Goal: Transaction & Acquisition: Purchase product/service

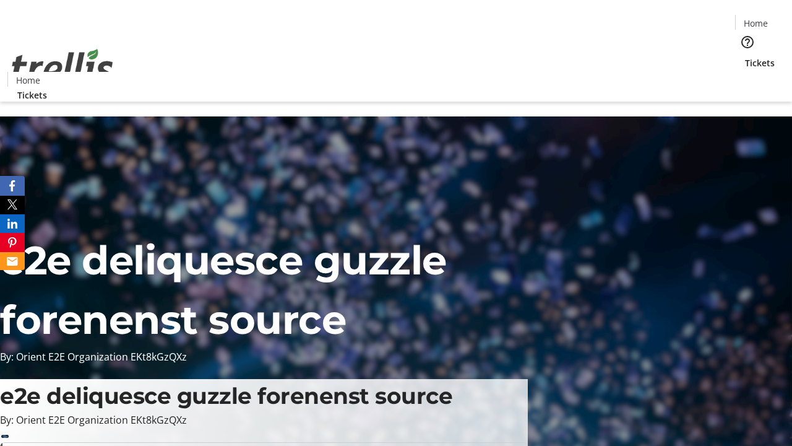
click at [745, 56] on span "Tickets" at bounding box center [760, 62] width 30 height 13
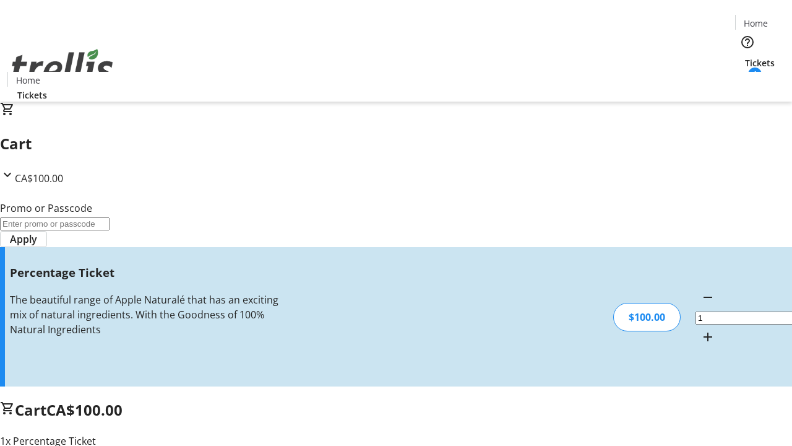
type input "BAR"
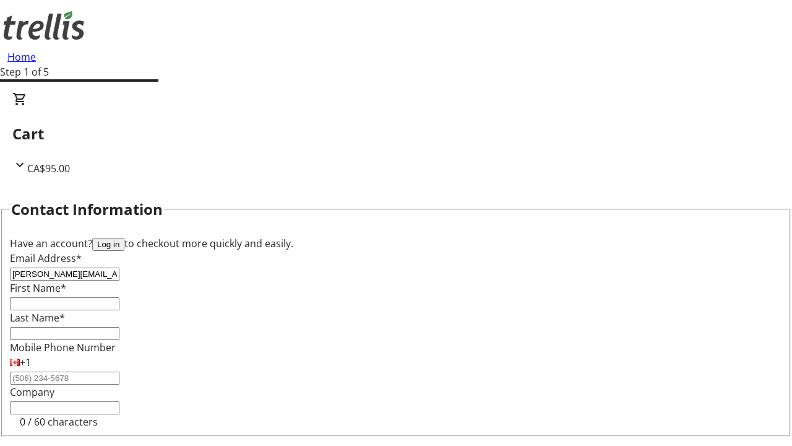
type input "[PERSON_NAME][EMAIL_ADDRESS][DOMAIN_NAME]"
type input "[PERSON_NAME]"
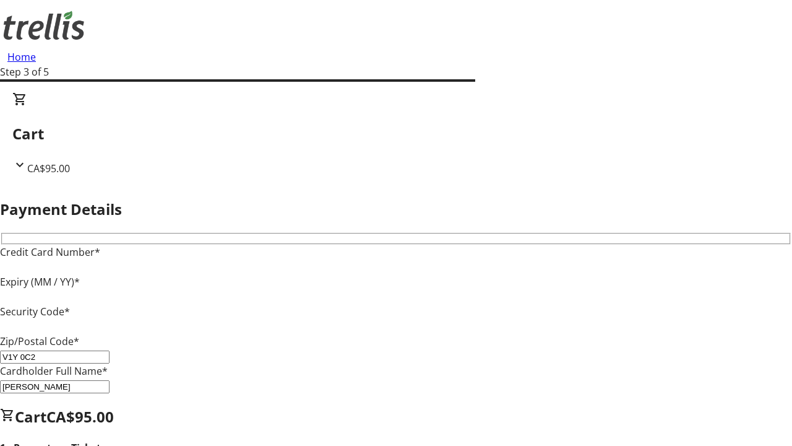
type input "V1Y 0C2"
